Goal: Use online tool/utility: Utilize a website feature to perform a specific function

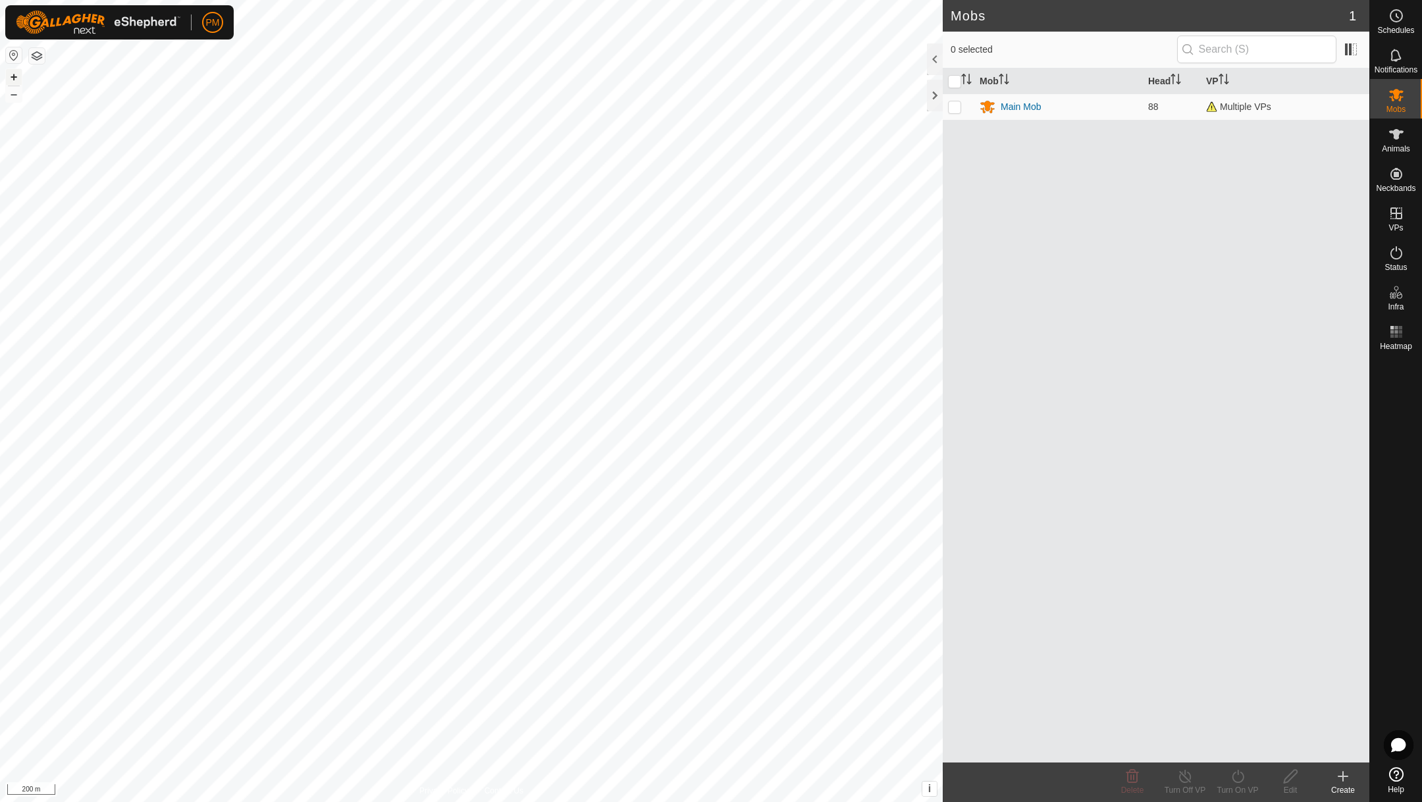
click at [13, 74] on button "+" at bounding box center [14, 77] width 16 height 16
click at [17, 70] on button "+" at bounding box center [14, 77] width 16 height 16
click at [1392, 330] on rect at bounding box center [1391, 331] width 3 height 3
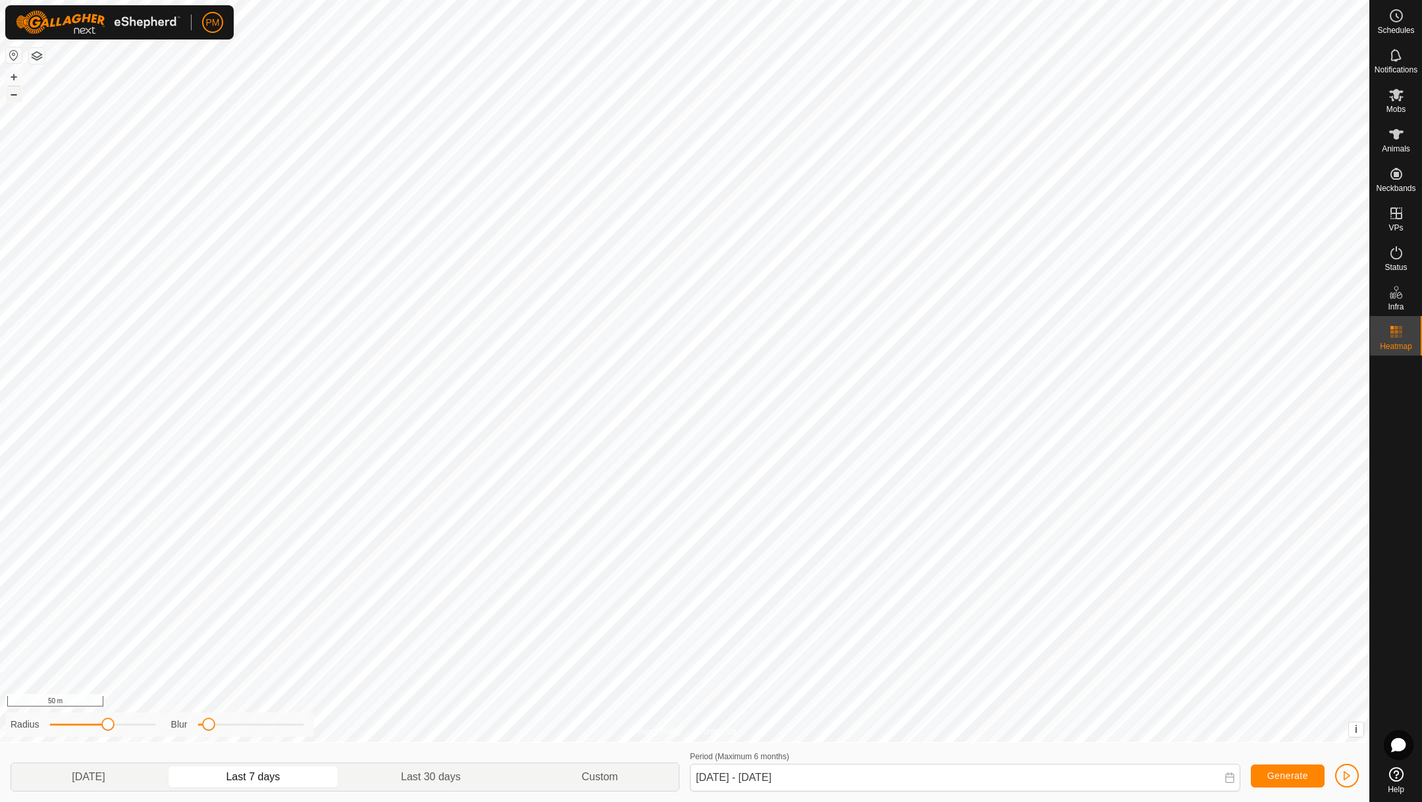
click at [13, 93] on button "–" at bounding box center [14, 94] width 16 height 16
click at [12, 91] on button "–" at bounding box center [14, 94] width 16 height 16
click at [1344, 776] on span "button" at bounding box center [1346, 775] width 11 height 11
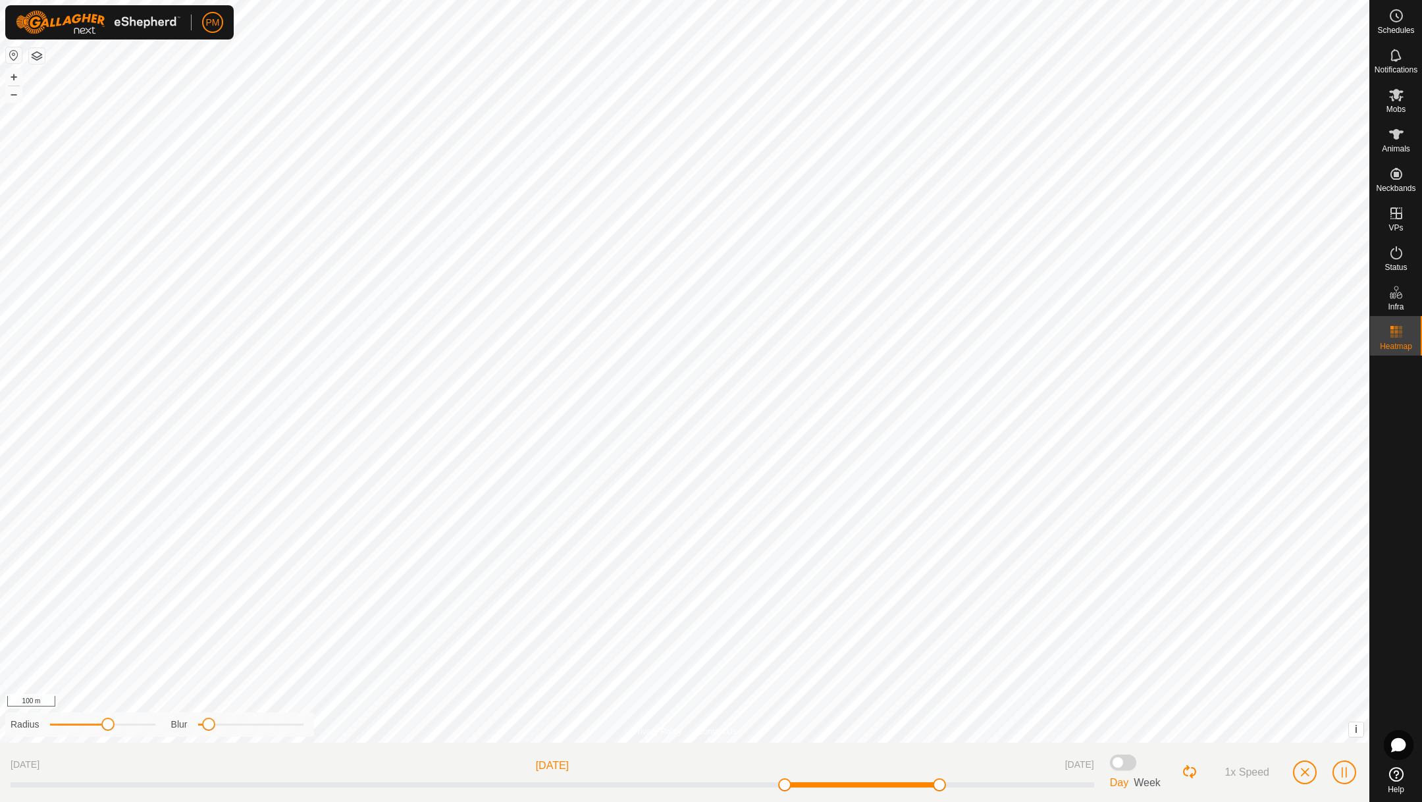
click at [1329, 767] on div "1x Speed" at bounding box center [1269, 772] width 177 height 38
click at [1343, 771] on span "button" at bounding box center [1344, 772] width 11 height 11
click at [1345, 773] on span "button" at bounding box center [1344, 772] width 11 height 11
click at [1308, 770] on span "button" at bounding box center [1304, 772] width 11 height 11
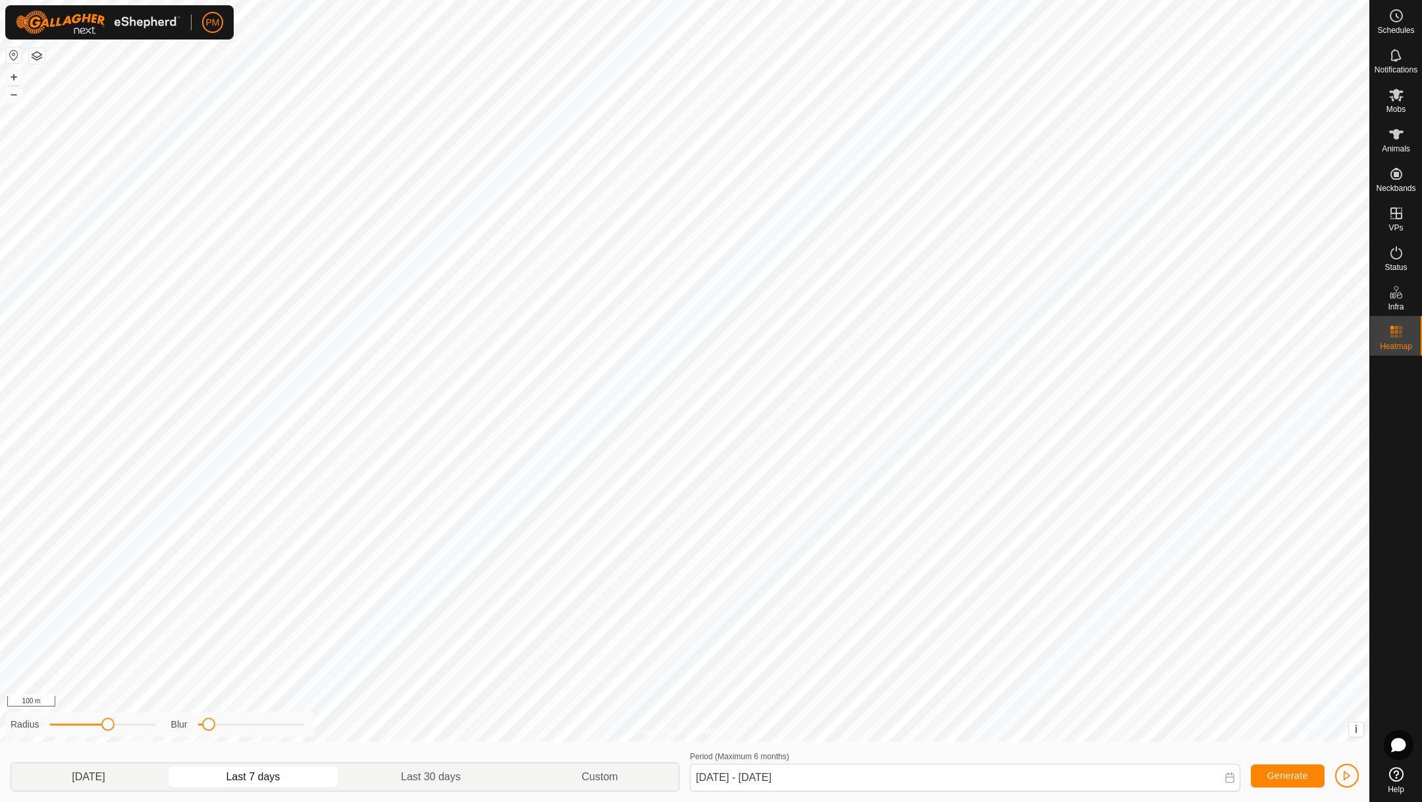
click at [111, 773] on p-togglebutton "[DATE]" at bounding box center [88, 777] width 155 height 28
click at [1229, 775] on icon at bounding box center [1229, 777] width 11 height 11
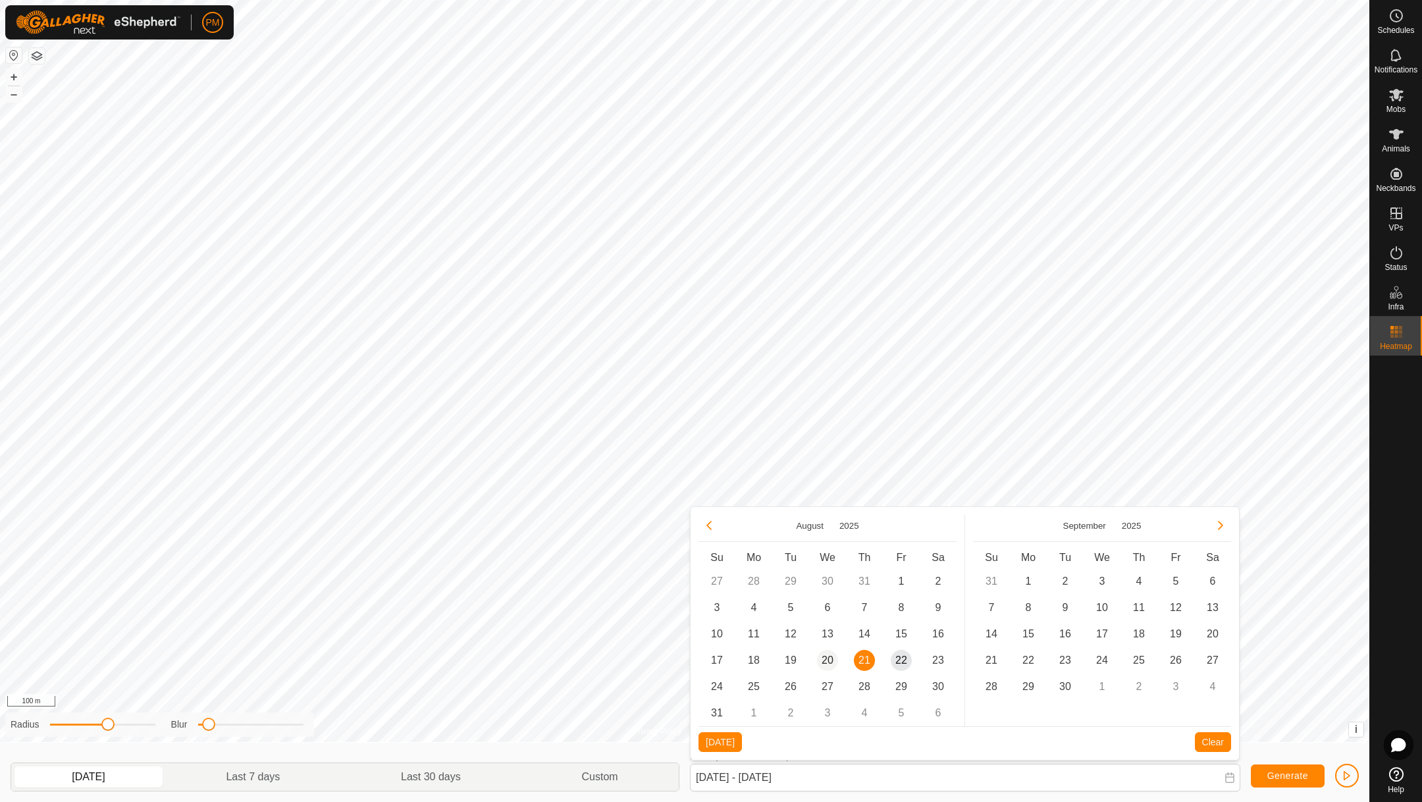
click at [830, 656] on span "20" at bounding box center [827, 660] width 21 height 21
click at [904, 654] on span "22" at bounding box center [900, 660] width 21 height 21
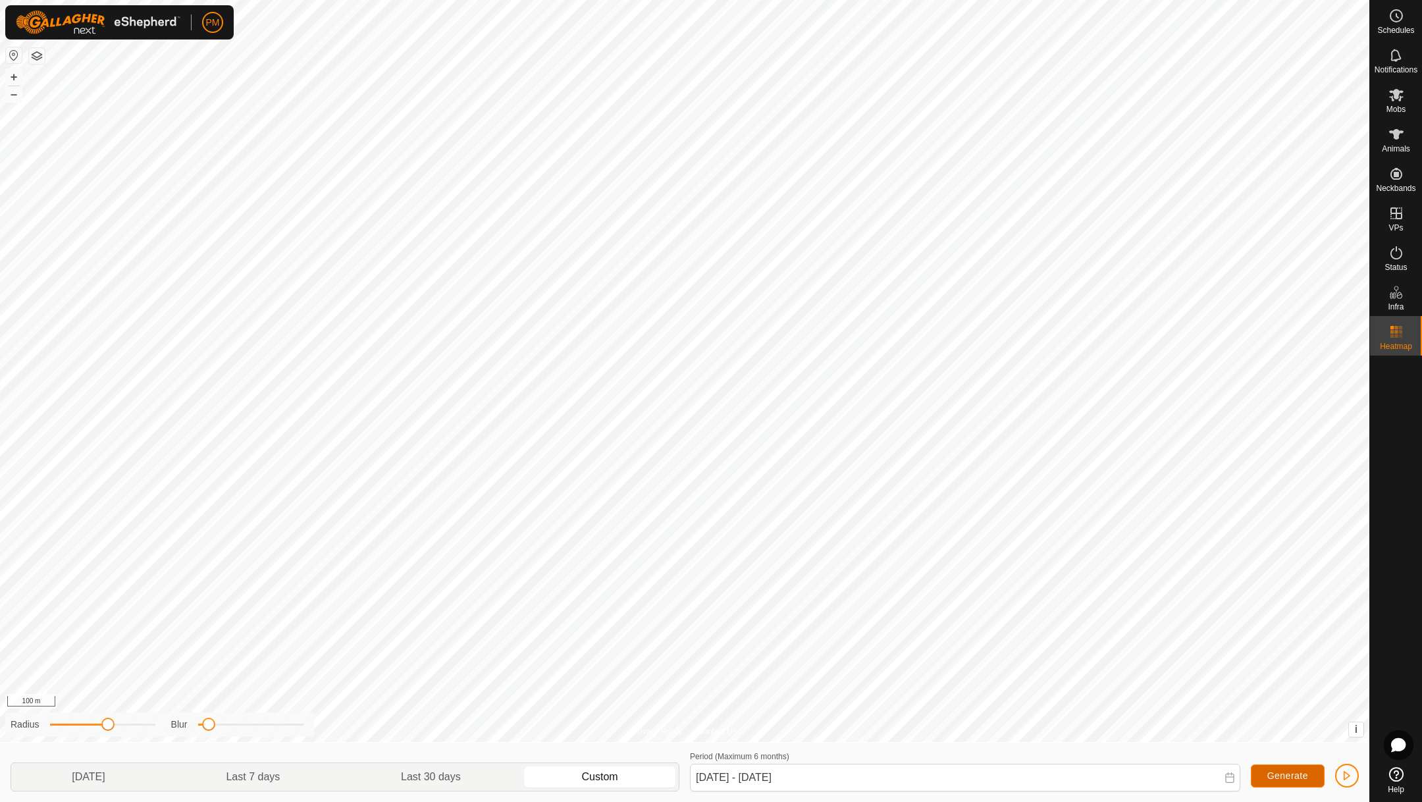
click at [1287, 773] on span "Generate" at bounding box center [1287, 775] width 41 height 11
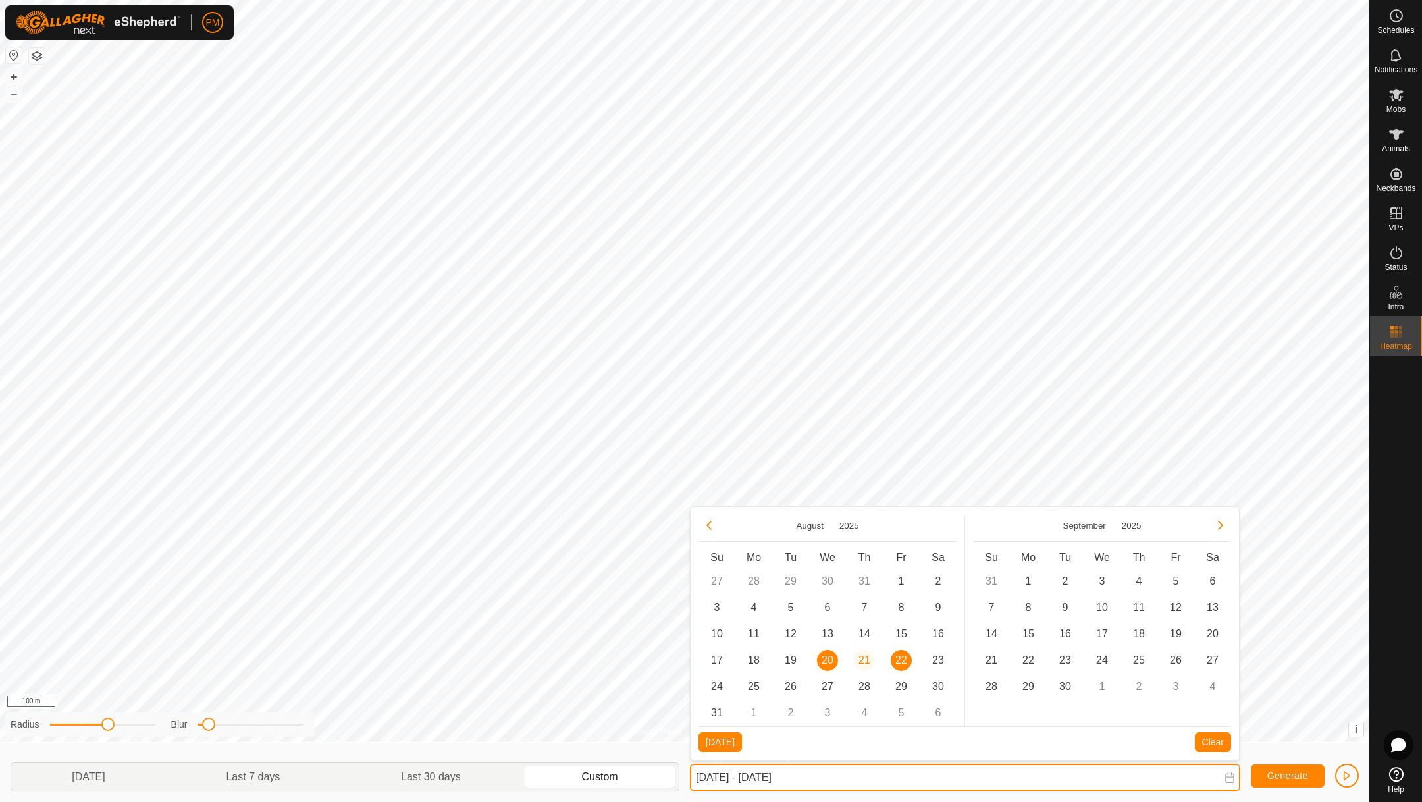
click at [899, 777] on input "[DATE] - [DATE]" at bounding box center [965, 777] width 550 height 28
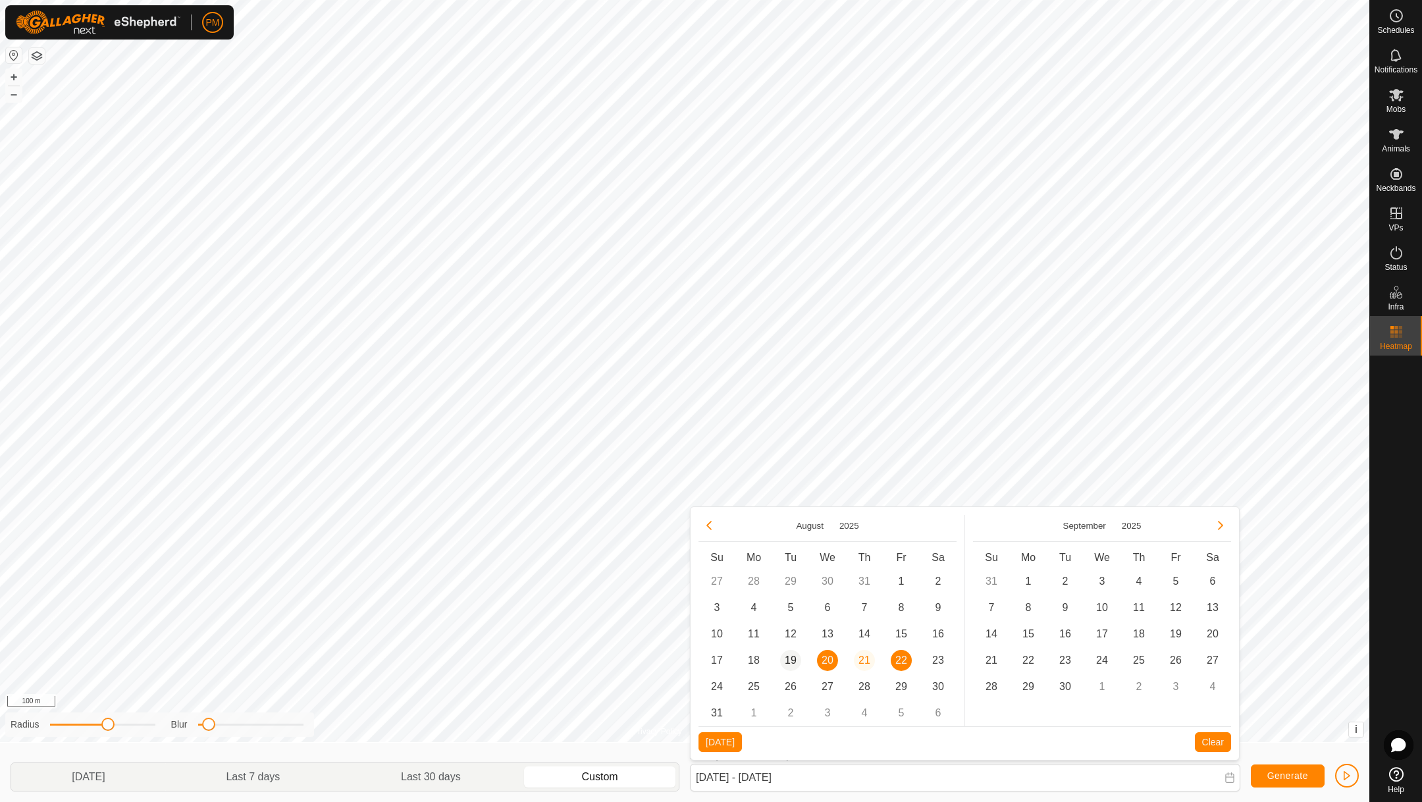
click at [783, 656] on span "19" at bounding box center [790, 660] width 21 height 21
click at [900, 660] on span "22" at bounding box center [900, 660] width 21 height 21
type input "[DATE] - [DATE]"
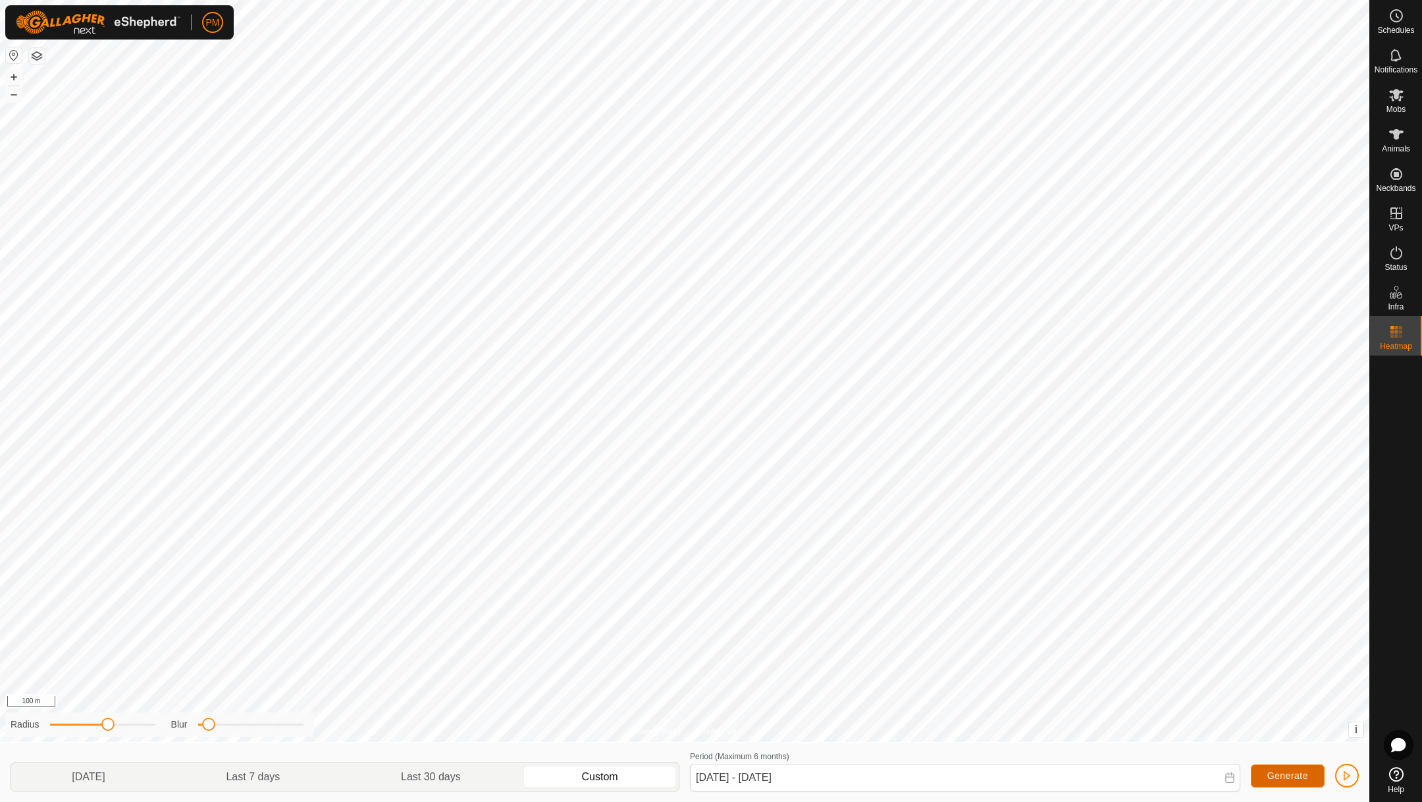
click at [1265, 776] on button "Generate" at bounding box center [1287, 775] width 74 height 23
